Goal: Task Accomplishment & Management: Complete application form

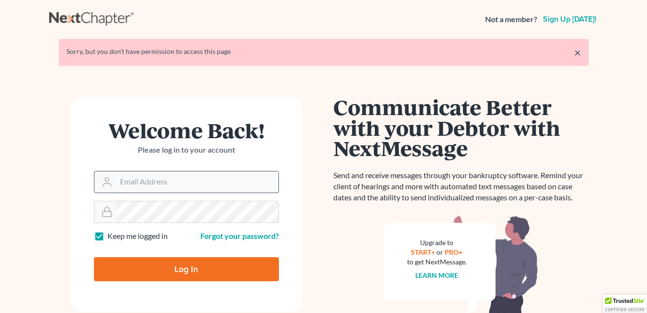
click at [202, 178] on input "Email Address" at bounding box center [197, 182] width 162 height 21
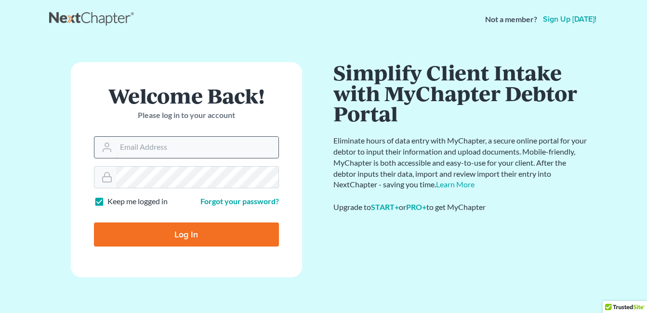
type input "[EMAIL_ADDRESS][DOMAIN_NAME]"
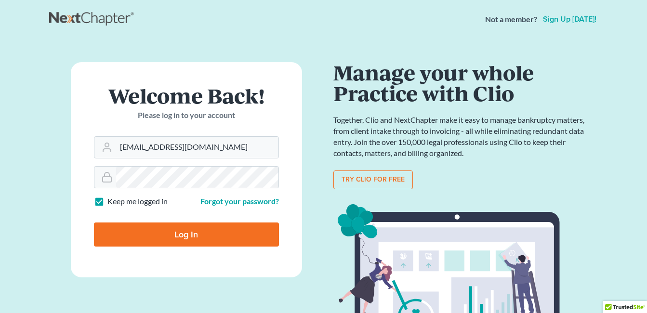
click at [189, 231] on input "Log In" at bounding box center [186, 235] width 185 height 24
type input "Thinking..."
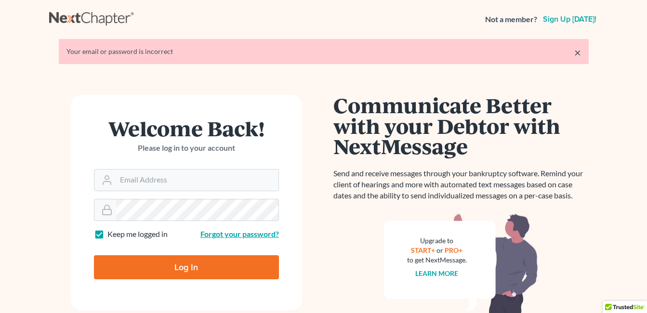
click at [228, 235] on link "Forgot your password?" at bounding box center [240, 233] width 79 height 9
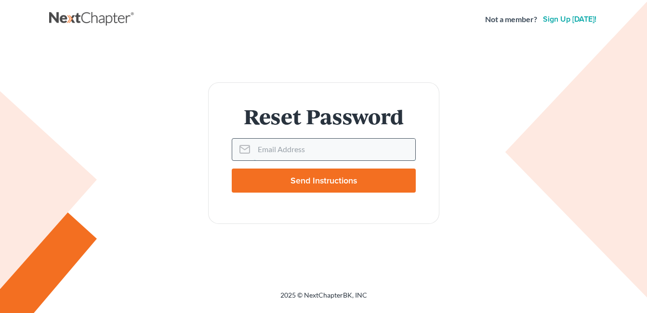
click at [277, 149] on input "Email Address" at bounding box center [335, 149] width 162 height 21
type input "Vjameslaw16@gmail.com"
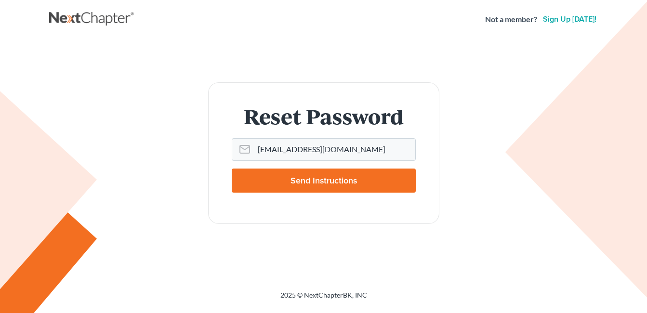
click at [304, 188] on input "Send Instructions" at bounding box center [324, 181] width 184 height 24
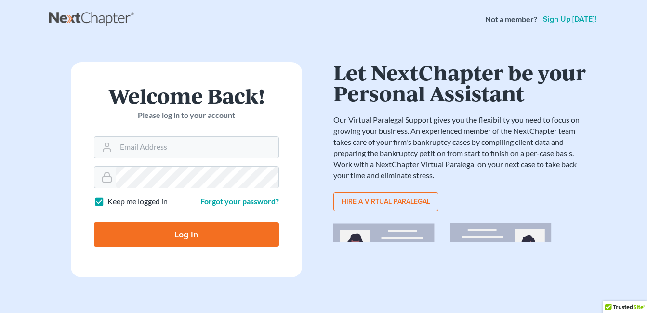
click at [574, 22] on link "Sign up [DATE]!" at bounding box center [569, 19] width 57 height 8
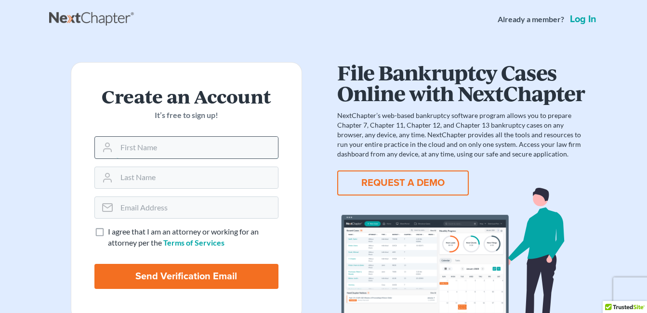
click at [208, 141] on input "text" at bounding box center [198, 147] width 162 height 21
type input "[PERSON_NAME]"
type input "[EMAIL_ADDRESS][DOMAIN_NAME]"
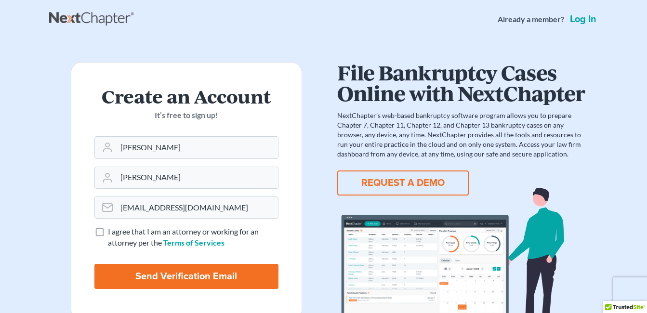
click at [108, 231] on label "I agree that I am an attorney or working for an attorney per the Terms of Servi…" at bounding box center [193, 238] width 171 height 22
click at [112, 231] on input "I agree that I am an attorney or working for an attorney per the Terms of Servi…" at bounding box center [115, 230] width 6 height 6
checkbox input "true"
click at [189, 281] on input "Send Verification Email" at bounding box center [186, 276] width 184 height 25
type input "Thinking..."
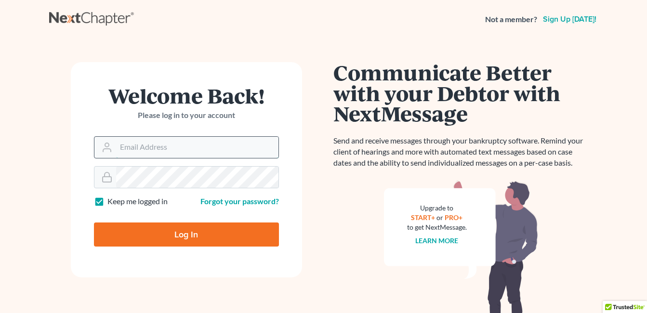
click at [206, 150] on input "Email Address" at bounding box center [197, 147] width 162 height 21
type input "Vjameslaw16@gmail.com"
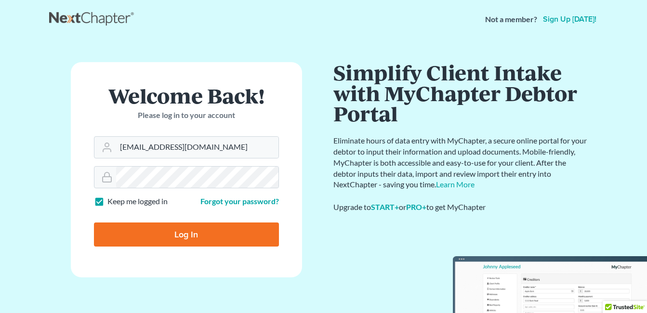
click at [200, 234] on input "Log In" at bounding box center [186, 235] width 185 height 24
type input "Thinking..."
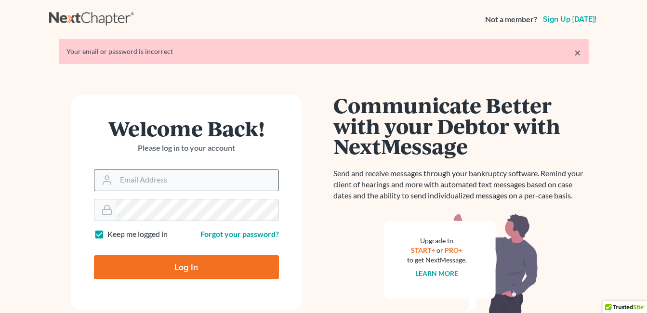
click at [184, 184] on input "Email Address" at bounding box center [197, 180] width 162 height 21
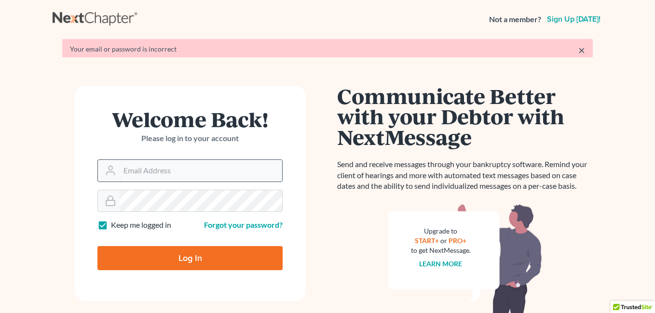
type input "Vjameslaw16@gmail.com"
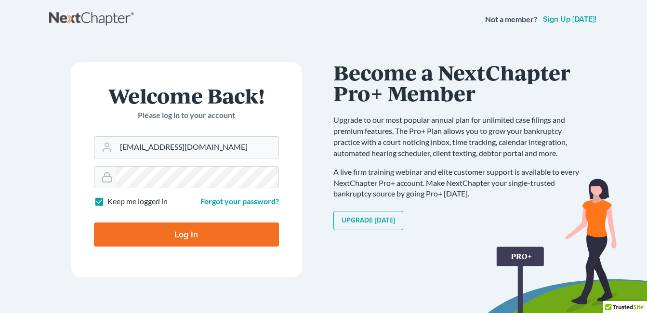
click at [227, 236] on input "Log In" at bounding box center [186, 235] width 185 height 24
type input "Thinking..."
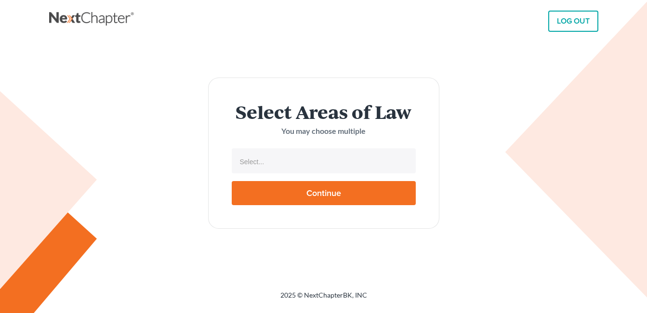
select select
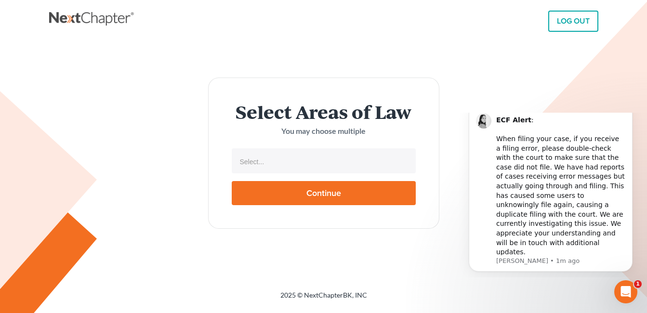
click at [285, 154] on li "Select..." at bounding box center [323, 161] width 178 height 19
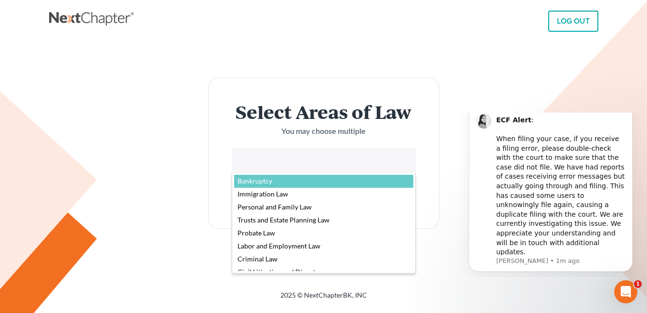
select select "4556"
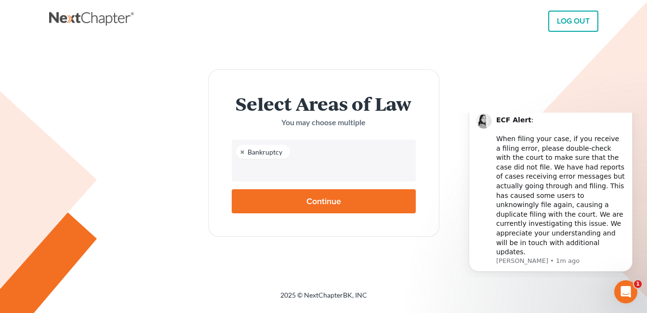
click at [336, 161] on li at bounding box center [323, 170] width 178 height 19
click at [389, 156] on li "Civil Litigation and Disputes" at bounding box center [345, 152] width 104 height 14
click at [389, 150] on li "Civil Litigation and Disputes" at bounding box center [345, 152] width 104 height 14
click at [383, 167] on input "text" at bounding box center [323, 170] width 171 height 14
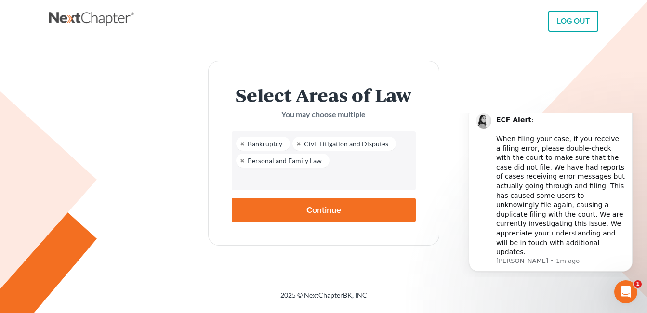
click at [349, 208] on input "Continue" at bounding box center [324, 210] width 184 height 24
type input "Thinking..."
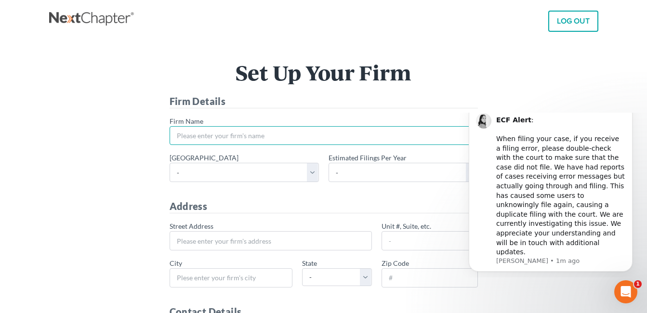
click at [220, 133] on input "* Firm Name" at bounding box center [324, 135] width 309 height 19
type input "Above The Bar Paralegal Servic"
type input "[EMAIL_ADDRESS][DOMAIN_NAME]"
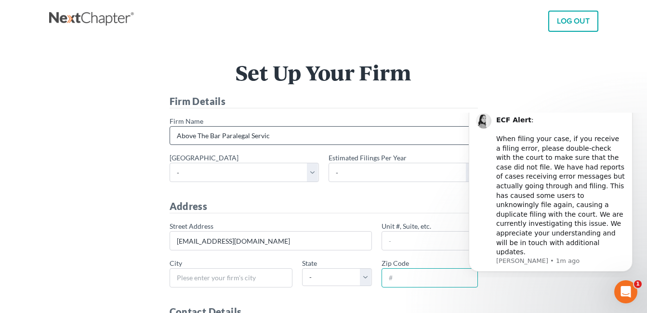
type input "39047"
type input "[PHONE_NUMBER]"
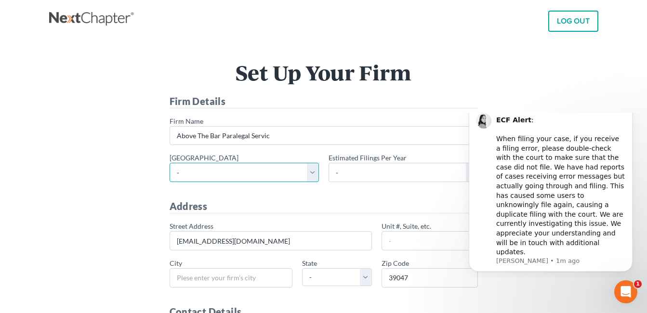
click at [225, 174] on select "- [US_STATE] - [GEOGRAPHIC_DATA] [US_STATE] - [GEOGRAPHIC_DATA][US_STATE] - Sou…" at bounding box center [244, 172] width 149 height 19
select select "47"
click at [170, 163] on select "- Alabama - Middle Alabama - Northern Alabama - Southern Alaska Arizona Arkansa…" at bounding box center [244, 172] width 149 height 19
click at [367, 174] on select "- 1-10 11-50 50+" at bounding box center [403, 172] width 149 height 19
select select "1"
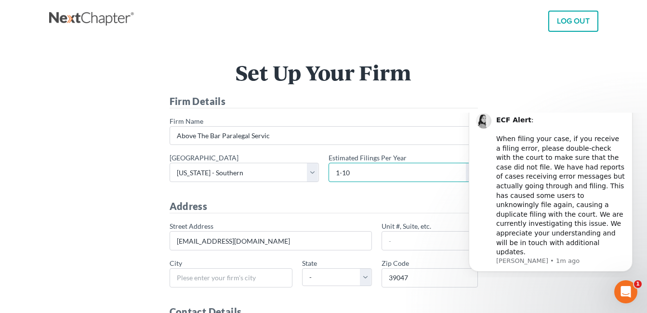
click at [329, 163] on select "- 1-10 11-50 50+" at bounding box center [403, 172] width 149 height 19
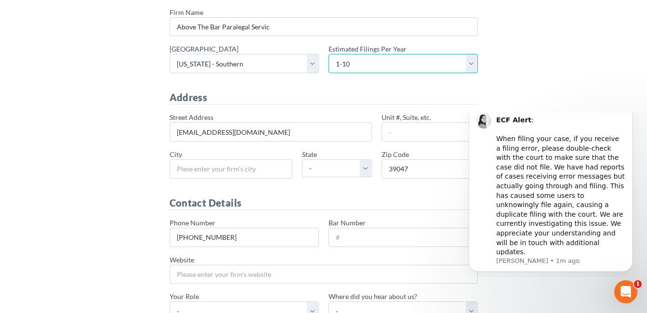
scroll to position [161, 0]
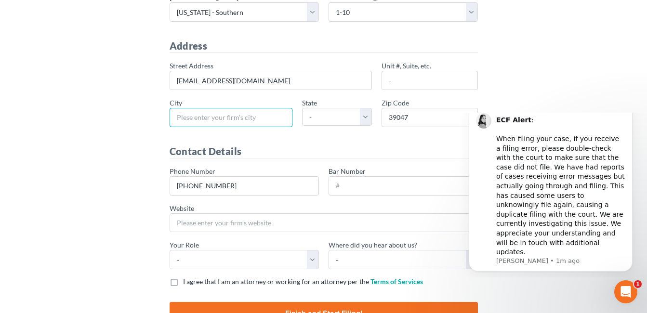
click at [243, 122] on input "* City" at bounding box center [231, 117] width 123 height 19
type input "BRANDON"
type input "Apt D201"
select select "MS"
click at [183, 281] on label "I agree that I am an attorney or working for an attorney per the Terms of Servi…" at bounding box center [303, 282] width 240 height 10
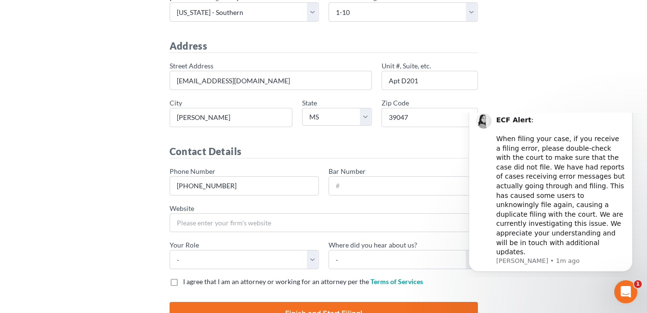
click at [187, 281] on input "I agree that I am an attorney or working for an attorney per the Terms of Servi…" at bounding box center [190, 280] width 6 height 6
checkbox input "true"
click at [264, 263] on select "- Attorney Paralegal Assistant" at bounding box center [244, 259] width 149 height 19
select select "paralegal"
click at [170, 250] on select "- Attorney Paralegal Assistant" at bounding box center [244, 259] width 149 height 19
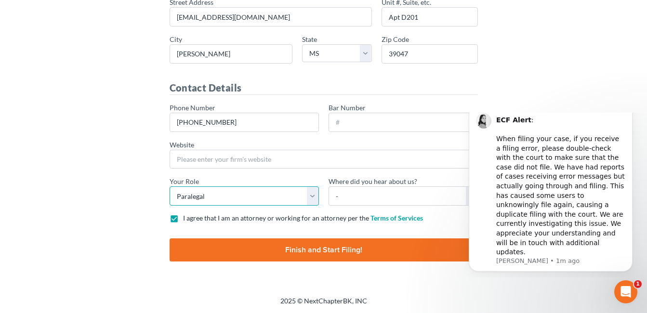
scroll to position [225, 0]
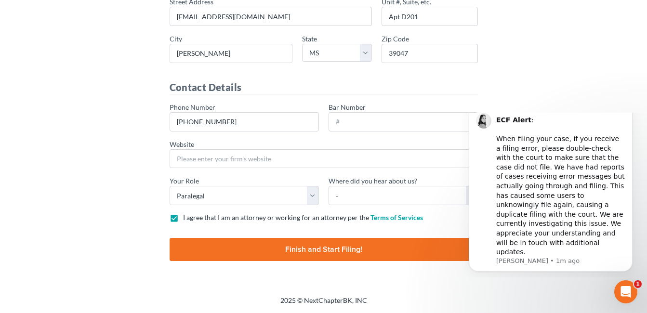
click at [338, 252] on input "Finish and Start Filing!" at bounding box center [324, 249] width 309 height 23
type input "Thinking..."
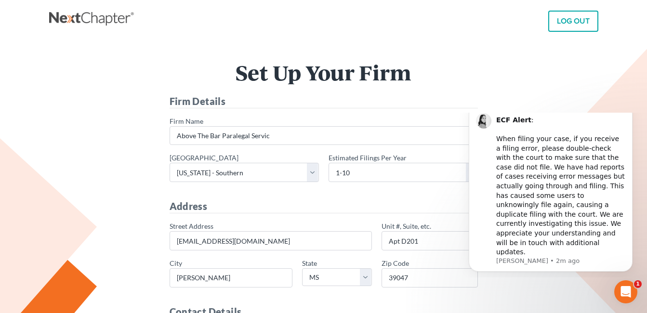
scroll to position [237, 0]
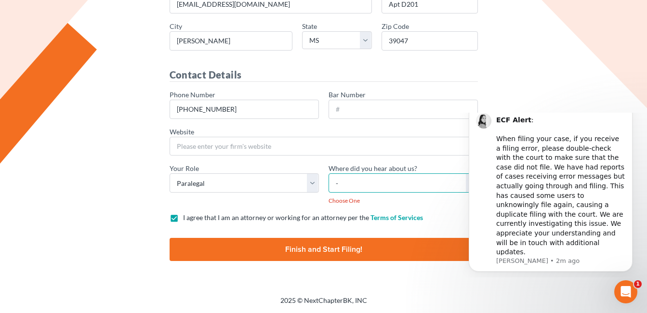
click at [456, 188] on select "- Bar association Capterra Clio Email Facebook Google Word of mouth Other" at bounding box center [403, 183] width 149 height 19
select select "Other"
click at [329, 174] on select "- Bar association Capterra Clio Email Facebook Google Word of mouth Other" at bounding box center [403, 183] width 149 height 19
click at [351, 246] on input "Finish and Start Filing!" at bounding box center [324, 249] width 309 height 23
type input "Thinking..."
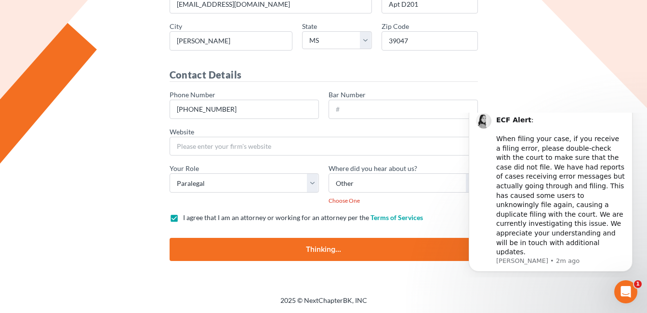
scroll to position [238, 0]
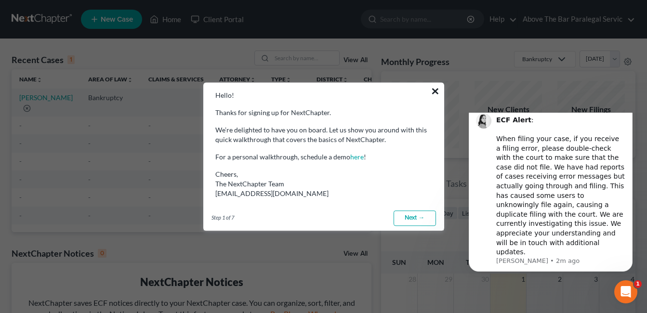
click at [434, 91] on button "×" at bounding box center [435, 90] width 9 height 15
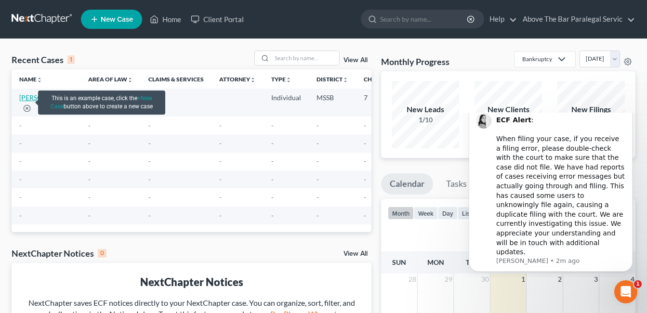
click at [25, 102] on link "[PERSON_NAME]" at bounding box center [46, 98] width 54 height 8
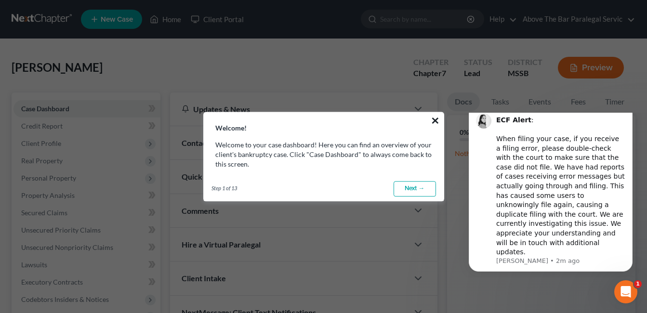
click at [436, 119] on button "×" at bounding box center [435, 120] width 9 height 15
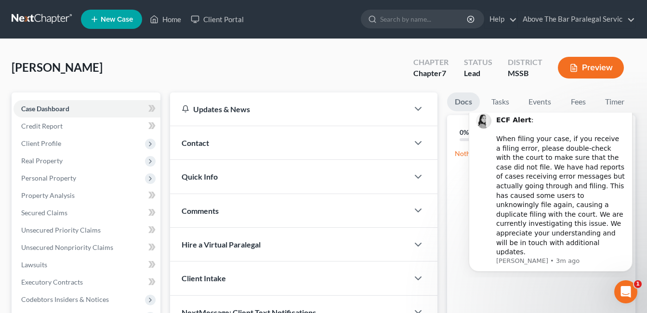
click at [442, 269] on div "Updates & News × [US_STATE][GEOGRAPHIC_DATA] Notes: Take a look at NextChapter'…" at bounding box center [303, 259] width 277 height 332
click at [439, 270] on div "Updates & News × [US_STATE][GEOGRAPHIC_DATA] Notes: Take a look at NextChapter'…" at bounding box center [303, 259] width 277 height 332
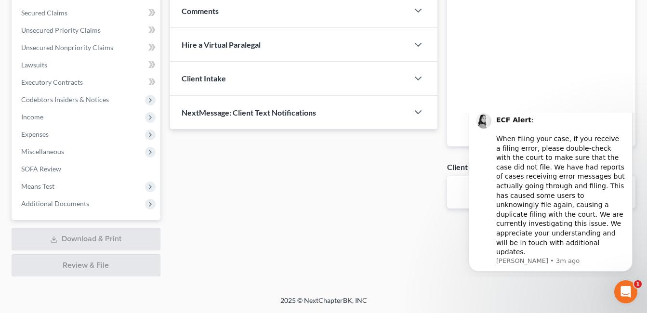
click at [164, 13] on div "Case Dashboard Payments Invoices Payments Payments Credit Report Client Profile" at bounding box center [86, 84] width 159 height 384
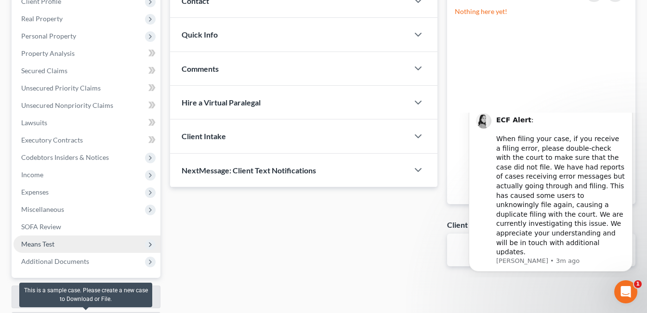
scroll to position [162, 0]
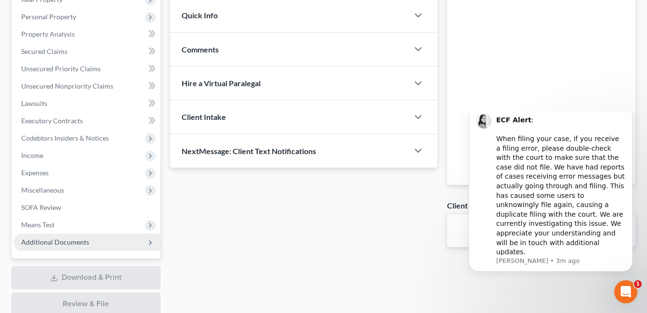
click at [152, 244] on icon at bounding box center [151, 243] width 8 height 8
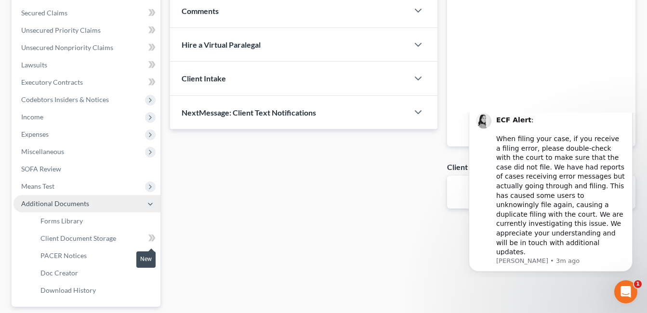
scroll to position [219, 0]
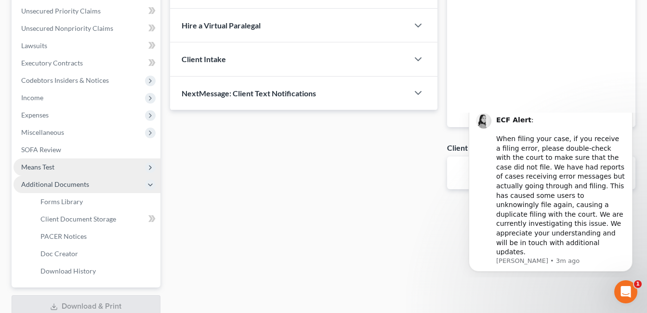
click at [150, 170] on icon at bounding box center [151, 168] width 8 height 8
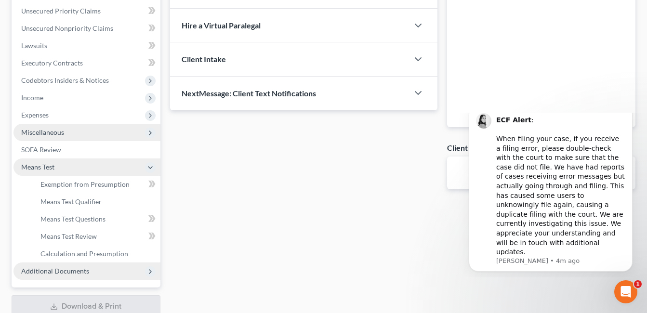
click at [151, 133] on icon at bounding box center [151, 133] width 8 height 8
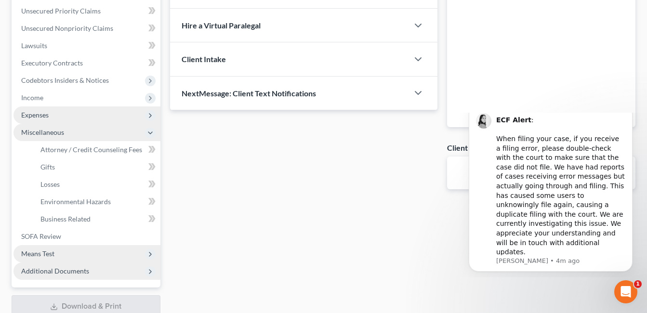
click at [150, 117] on polyline at bounding box center [150, 116] width 2 height 4
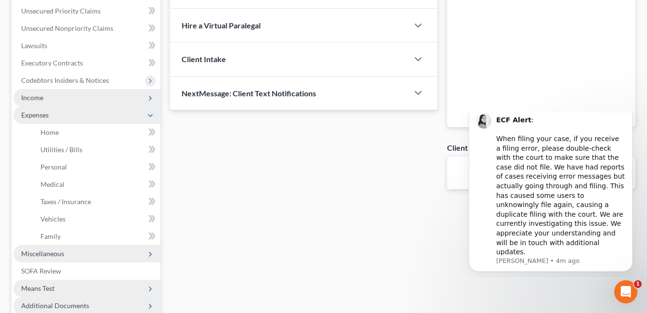
click at [150, 97] on polyline at bounding box center [150, 98] width 2 height 4
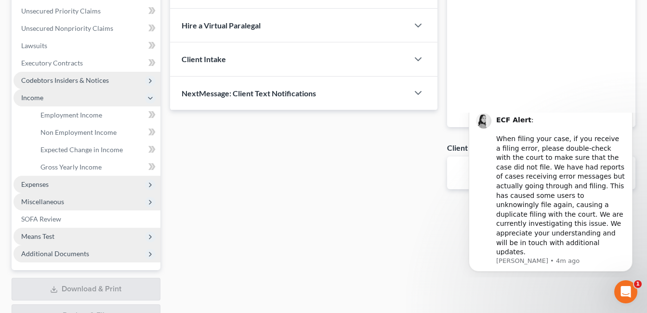
click at [149, 86] on icon at bounding box center [150, 81] width 11 height 11
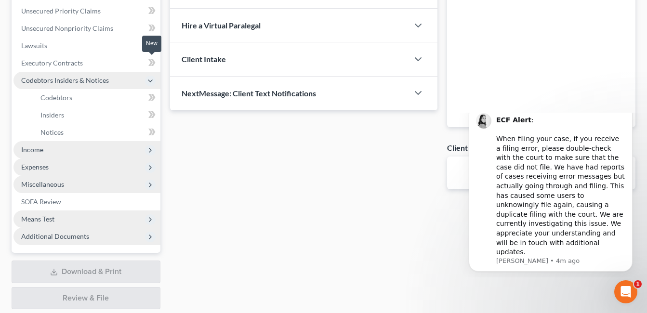
click at [151, 66] on icon at bounding box center [151, 63] width 7 height 12
click at [151, 40] on icon at bounding box center [151, 46] width 7 height 12
click at [155, 45] on icon at bounding box center [153, 45] width 4 height 7
click at [151, 62] on icon at bounding box center [150, 62] width 4 height 7
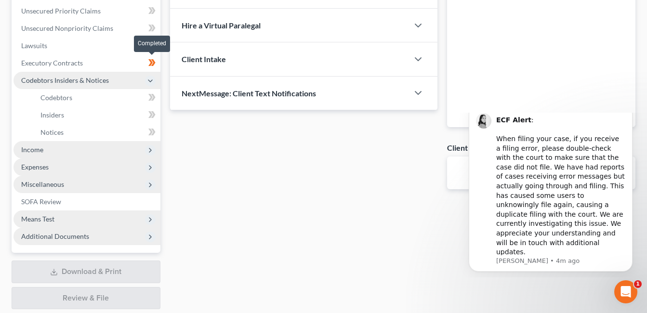
click at [151, 62] on icon at bounding box center [150, 62] width 4 height 7
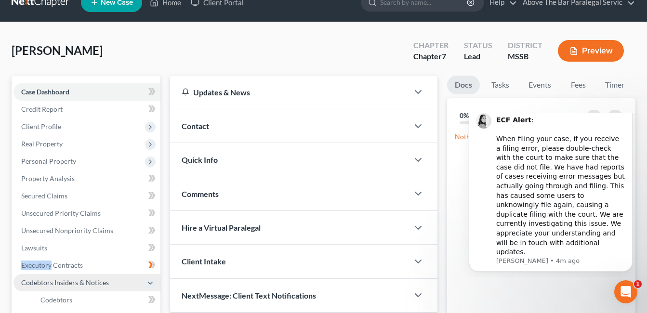
scroll to position [0, 0]
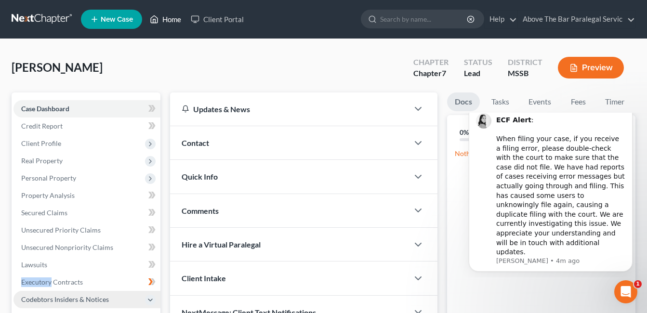
click at [172, 16] on link "Home" at bounding box center [165, 19] width 41 height 17
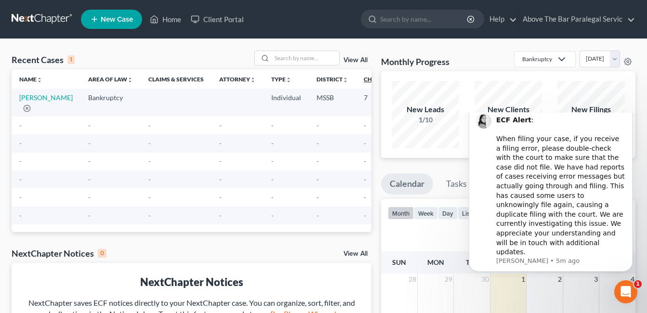
click at [391, 81] on icon "unfold_more" at bounding box center [394, 80] width 6 height 6
click at [364, 80] on link "Chapter unfold_more expand_more expand_less" at bounding box center [381, 79] width 34 height 7
click at [392, 80] on icon "expand_more" at bounding box center [395, 80] width 6 height 6
click at [356, 100] on td "7" at bounding box center [380, 102] width 49 height 27
click at [356, 99] on td "7" at bounding box center [380, 102] width 49 height 27
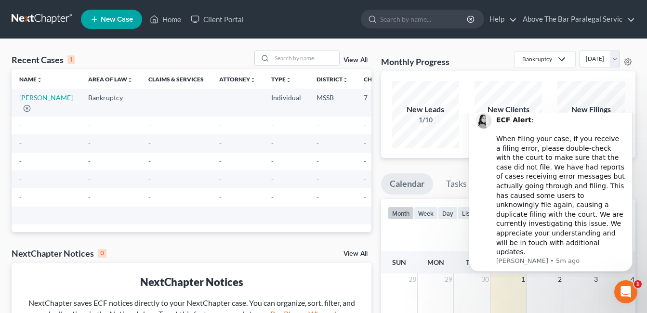
click at [356, 97] on td "7" at bounding box center [380, 102] width 49 height 27
click at [364, 81] on link "Chapter unfold_more expand_more expand_less" at bounding box center [381, 79] width 34 height 7
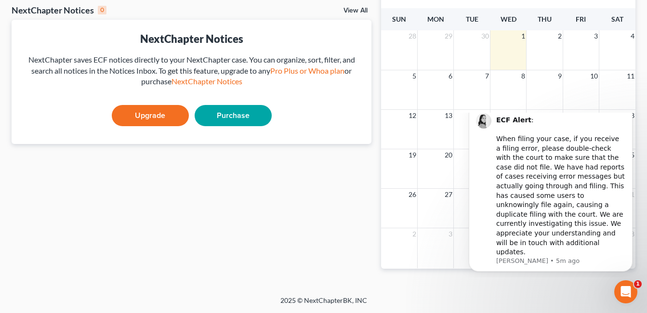
click at [363, 14] on link "View All" at bounding box center [356, 10] width 24 height 7
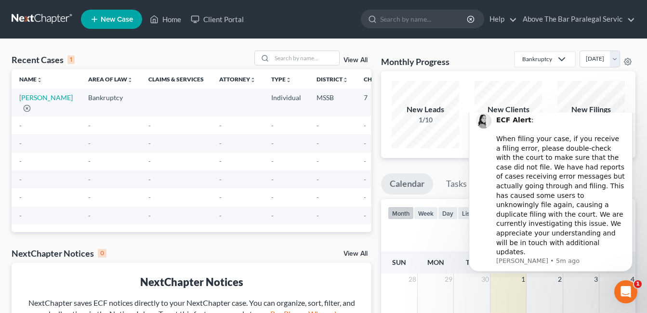
click at [356, 100] on td "7" at bounding box center [380, 102] width 48 height 27
click at [359, 62] on link "View All" at bounding box center [356, 60] width 24 height 7
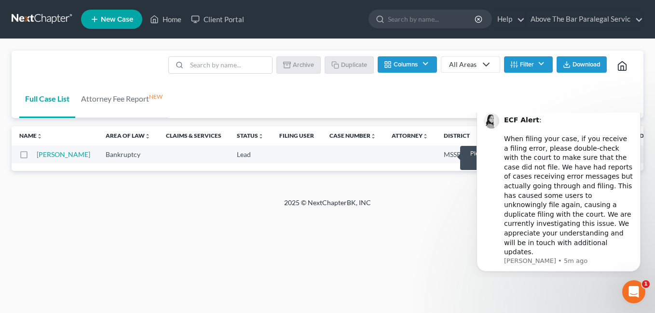
click at [477, 154] on td "7" at bounding box center [501, 155] width 48 height 18
click at [582, 65] on span "Download" at bounding box center [586, 65] width 28 height 8
click at [563, 81] on div "Full Case List Attorney Fee Report NEW Batch Download Archive Un-archive Duplic…" at bounding box center [328, 85] width 632 height 68
click at [60, 97] on link "Full Case List" at bounding box center [47, 99] width 56 height 39
click at [175, 20] on link "Home" at bounding box center [165, 19] width 41 height 17
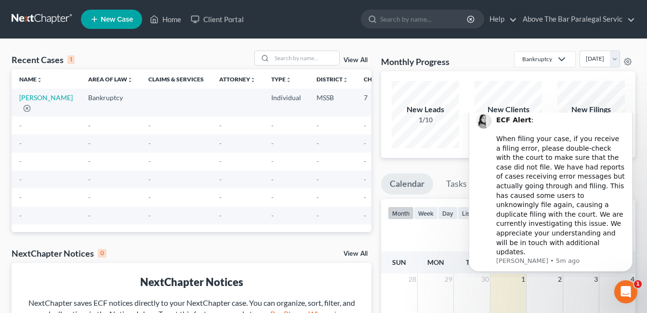
click at [556, 58] on icon at bounding box center [562, 60] width 12 height 12
